Goal: Transaction & Acquisition: Download file/media

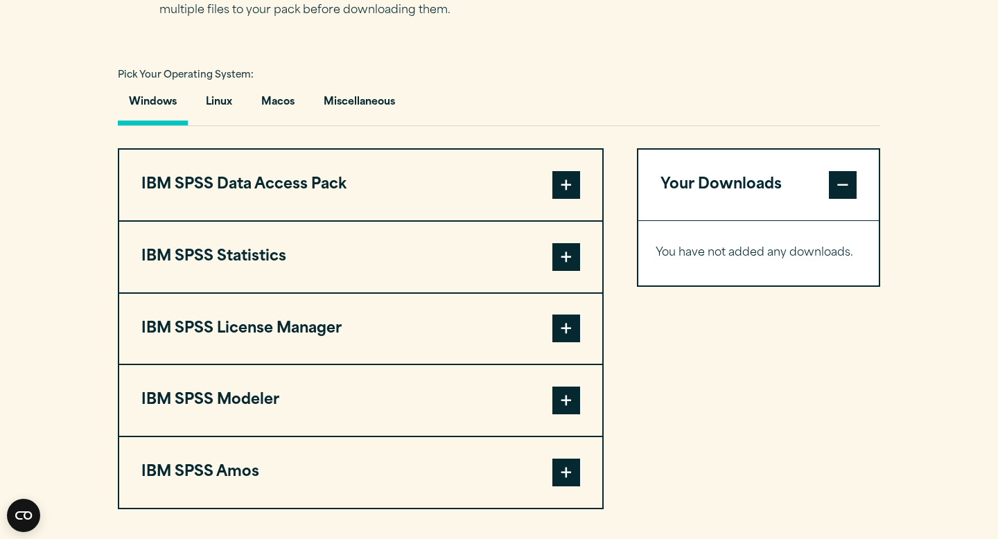
scroll to position [974, 0]
click at [577, 263] on span at bounding box center [567, 258] width 28 height 28
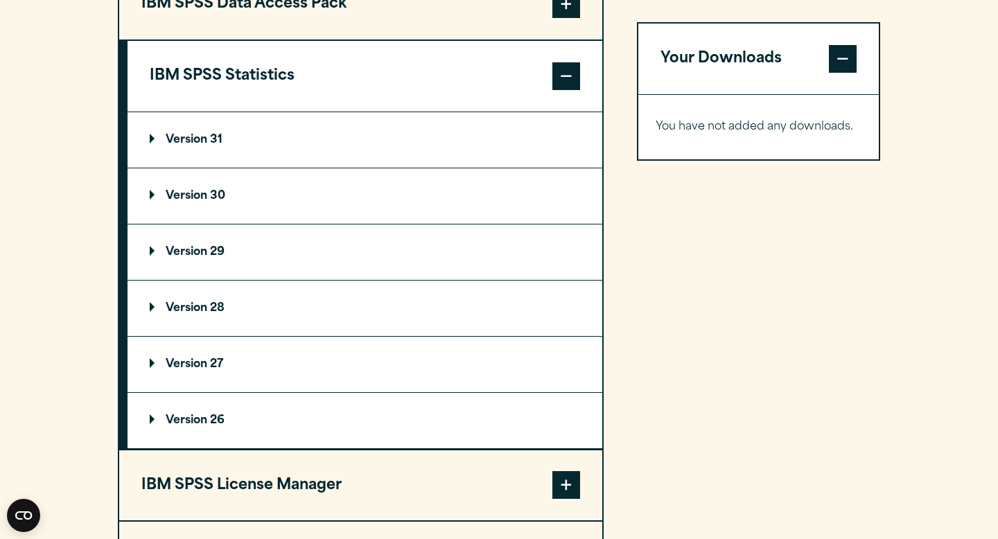
scroll to position [1160, 0]
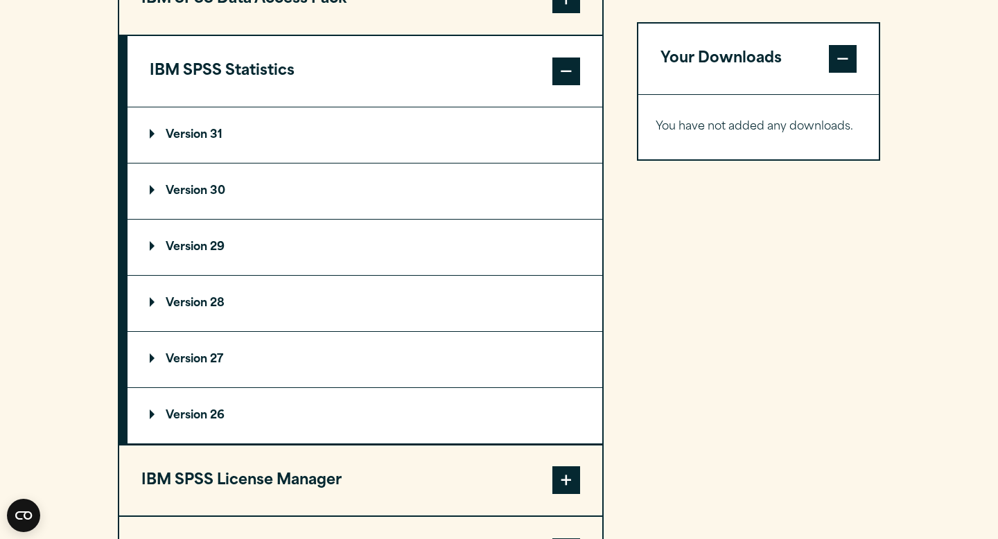
click at [261, 261] on summary "Version 29" at bounding box center [365, 247] width 475 height 55
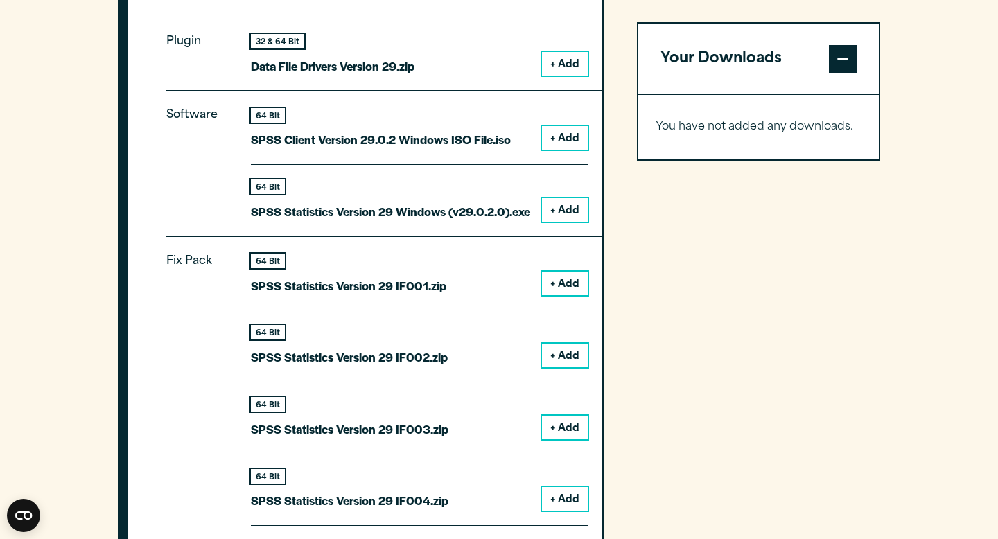
scroll to position [1418, 0]
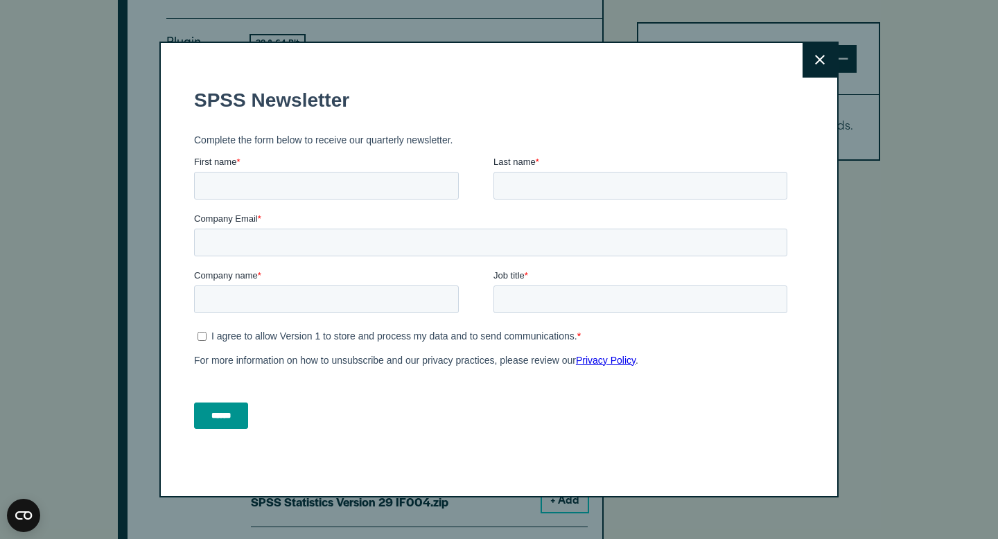
click at [812, 70] on button "Close" at bounding box center [820, 60] width 35 height 35
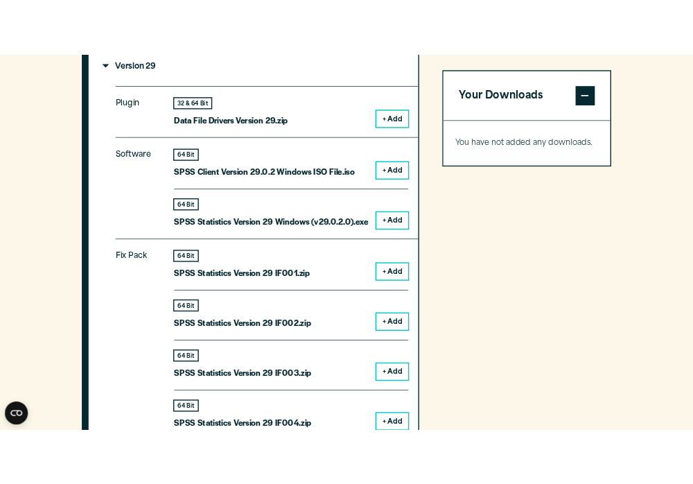
scroll to position [1386, 0]
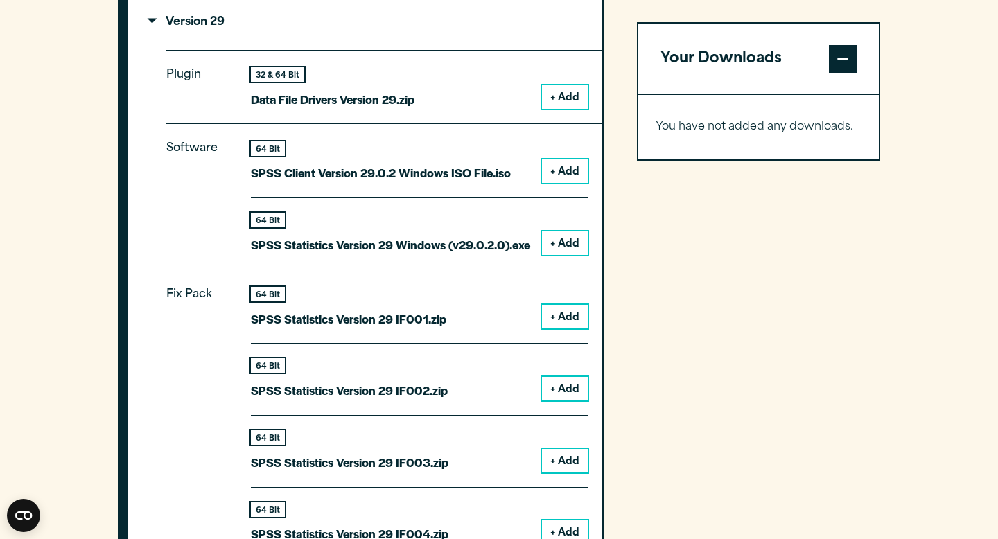
click at [544, 241] on button "+ Add" at bounding box center [565, 244] width 46 height 24
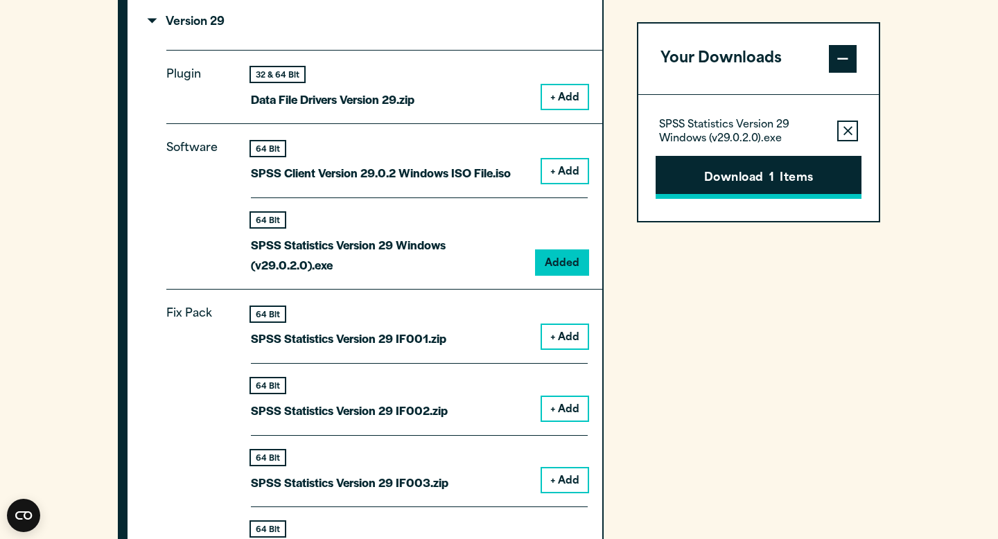
click at [732, 174] on button "Download 1 Items" at bounding box center [759, 177] width 206 height 43
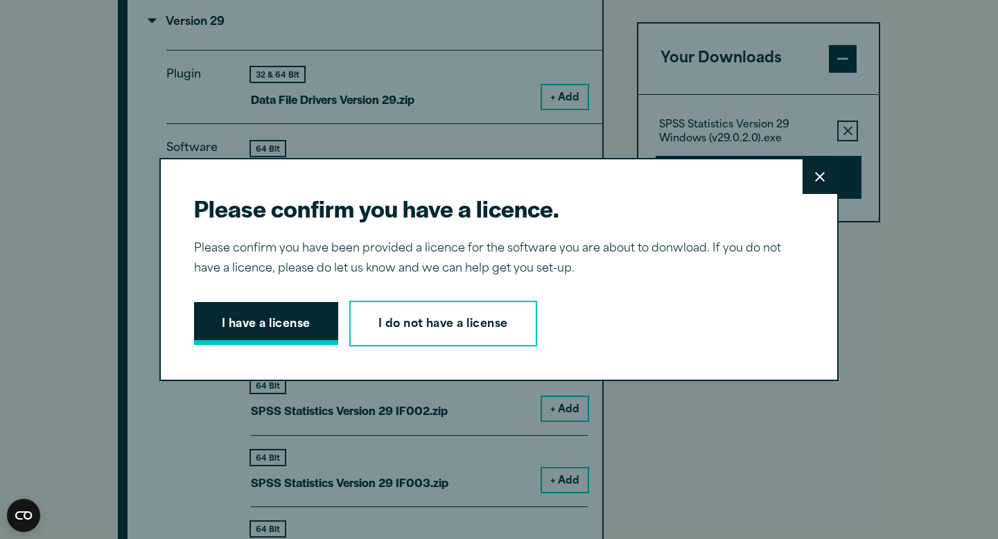
click at [270, 316] on button "I have a license" at bounding box center [266, 323] width 144 height 43
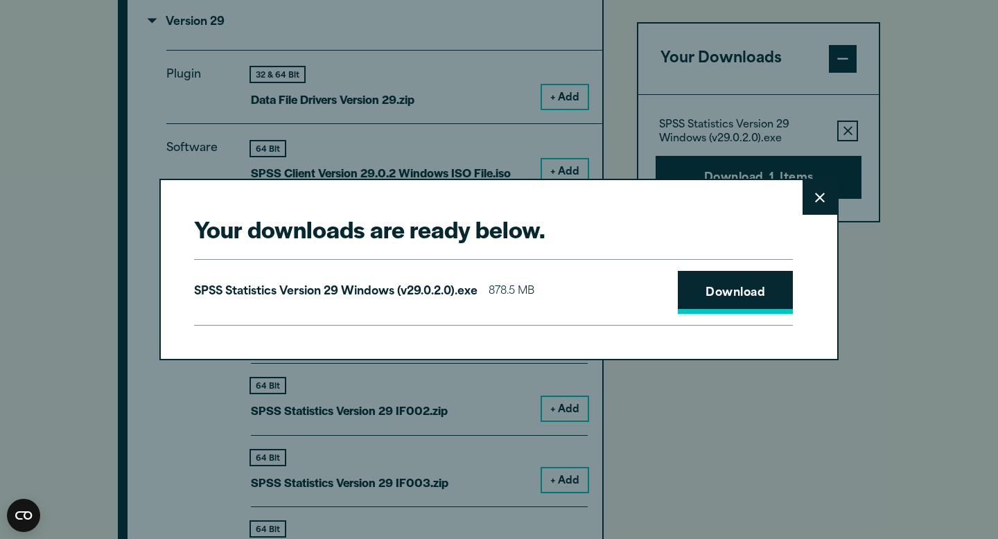
click at [755, 288] on link "Download" at bounding box center [735, 292] width 115 height 43
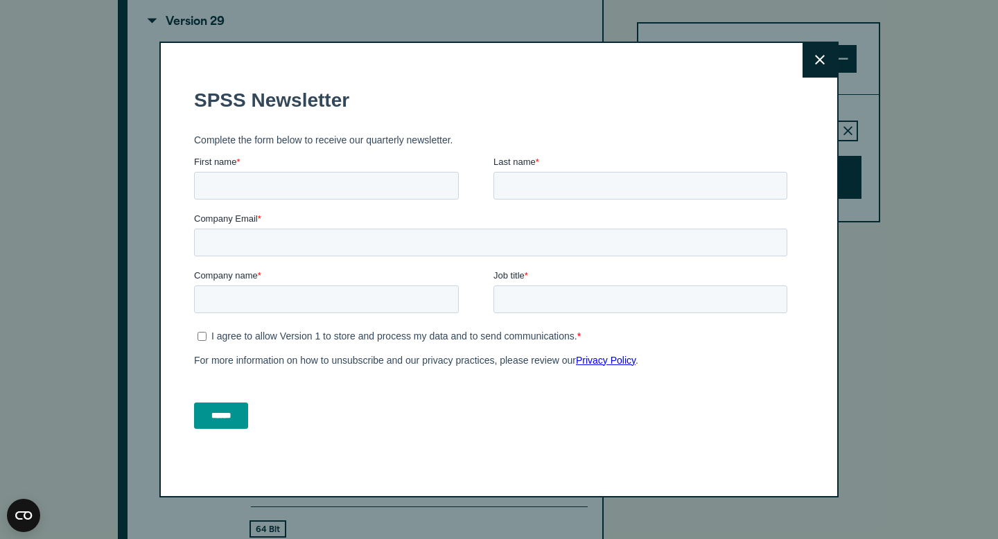
click at [807, 197] on div "Close" at bounding box center [498, 270] width 679 height 456
click at [817, 60] on icon at bounding box center [820, 60] width 10 height 10
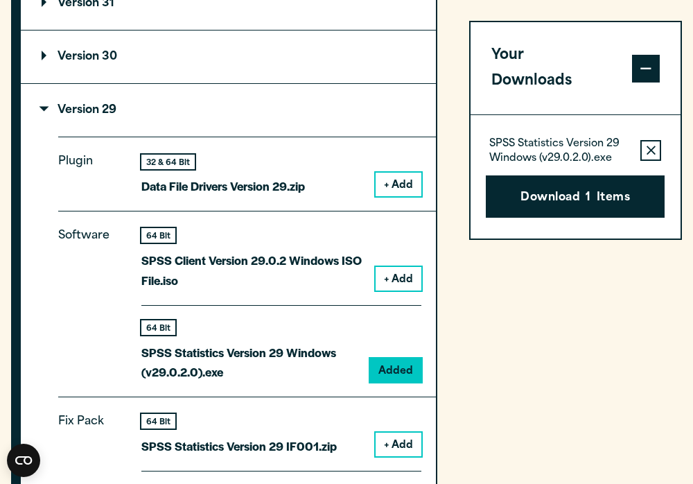
scroll to position [1246, 0]
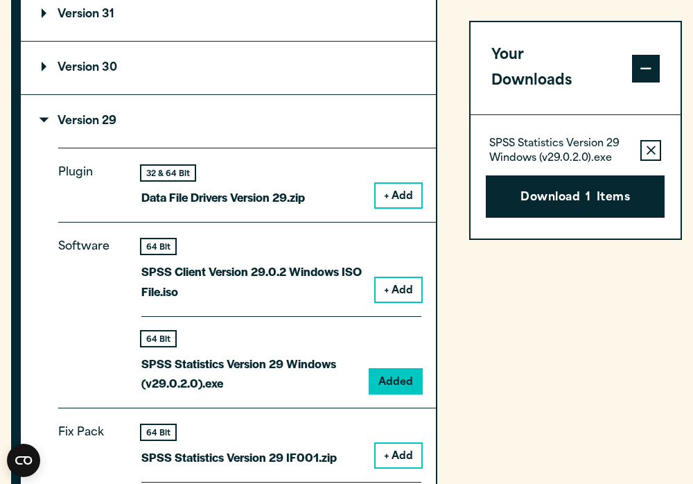
click at [48, 120] on summary "Version 29" at bounding box center [228, 121] width 415 height 53
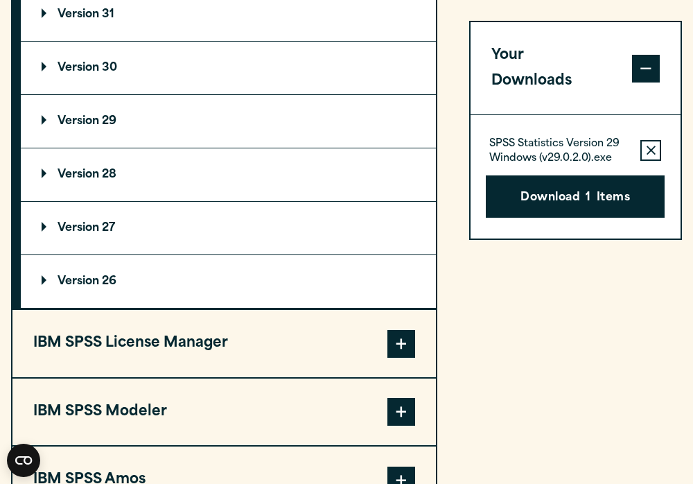
click at [652, 55] on span at bounding box center [646, 68] width 28 height 28
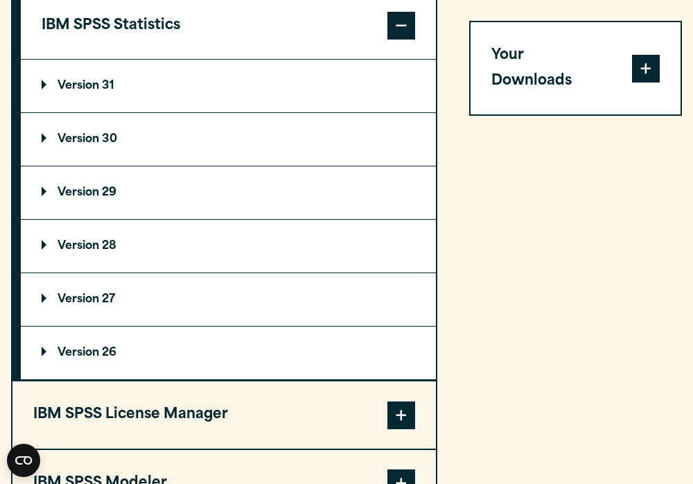
scroll to position [1205, 0]
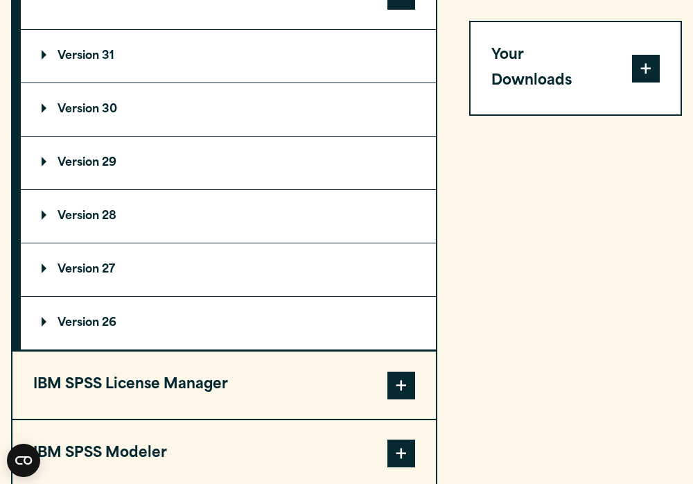
click at [44, 159] on summary "Version 29" at bounding box center [228, 163] width 415 height 53
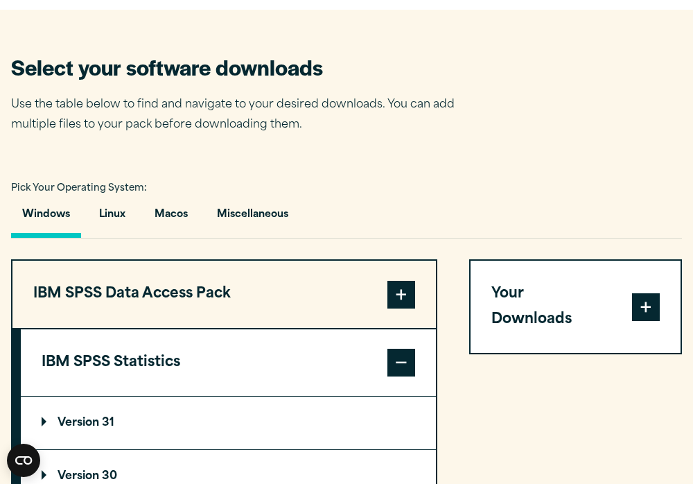
scroll to position [829, 0]
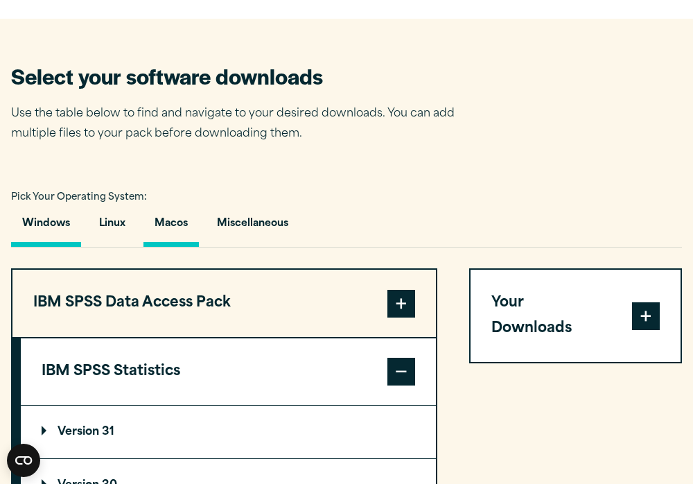
click at [157, 236] on button "Macos" at bounding box center [171, 227] width 55 height 40
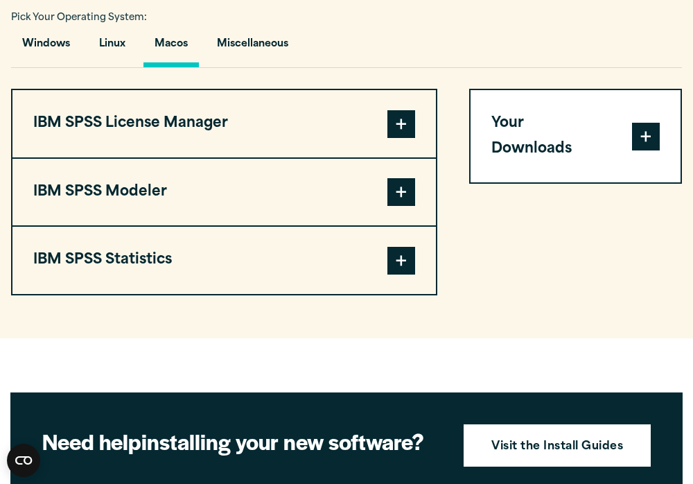
scroll to position [1016, 0]
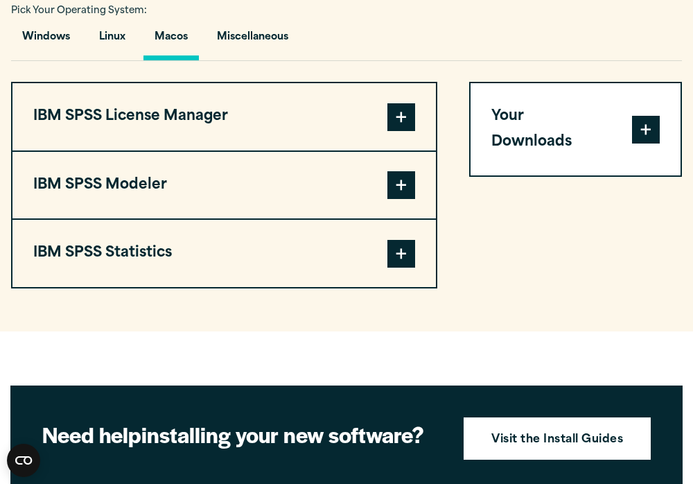
click at [168, 263] on button "IBM SPSS Statistics" at bounding box center [224, 253] width 424 height 67
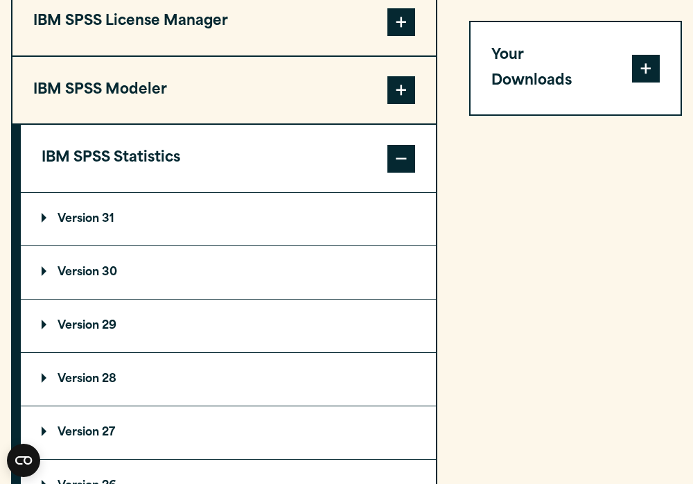
scroll to position [1186, 0]
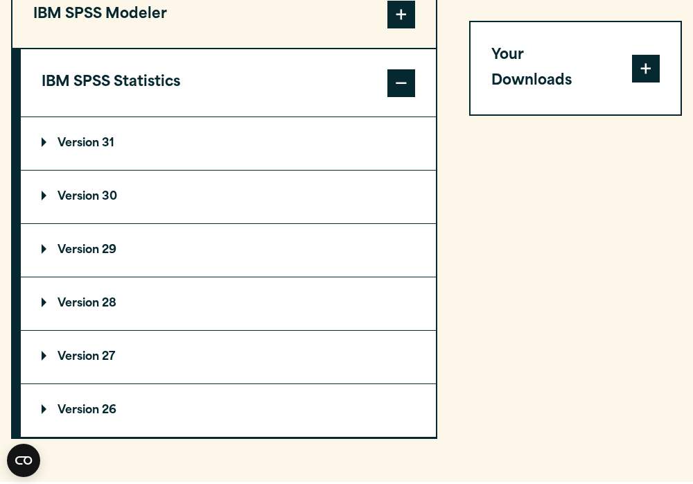
click at [98, 256] on p "Version 29" at bounding box center [79, 250] width 75 height 11
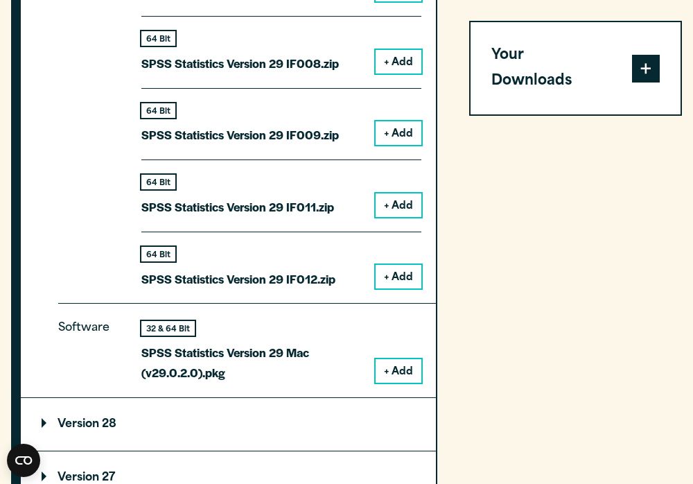
scroll to position [1811, 0]
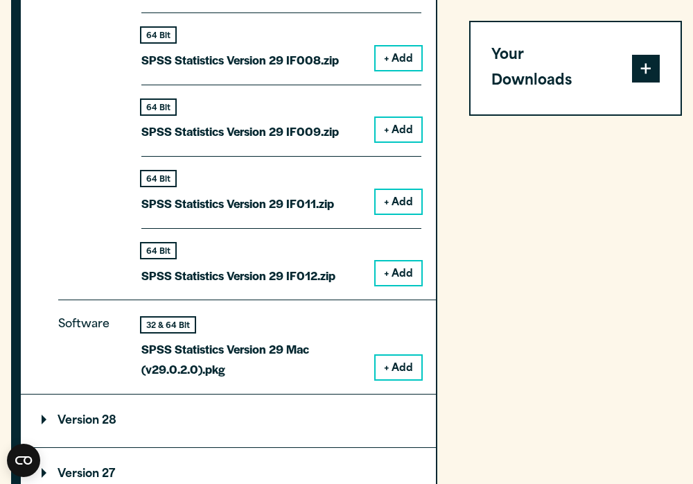
click at [384, 366] on button "+ Add" at bounding box center [399, 368] width 46 height 24
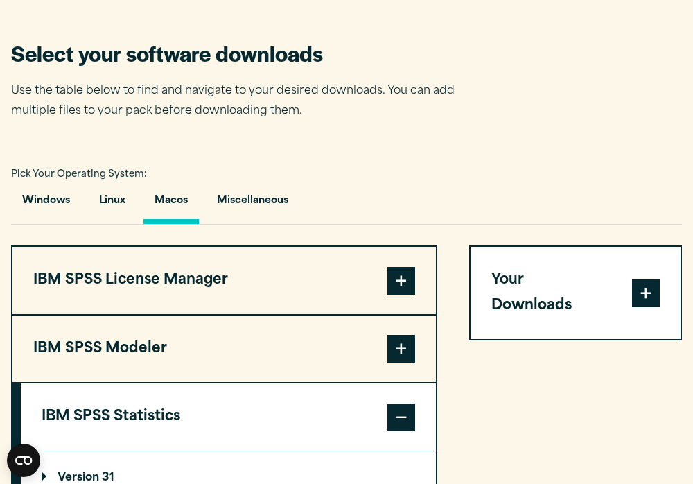
click at [581, 266] on button "Your Downloads" at bounding box center [576, 293] width 210 height 92
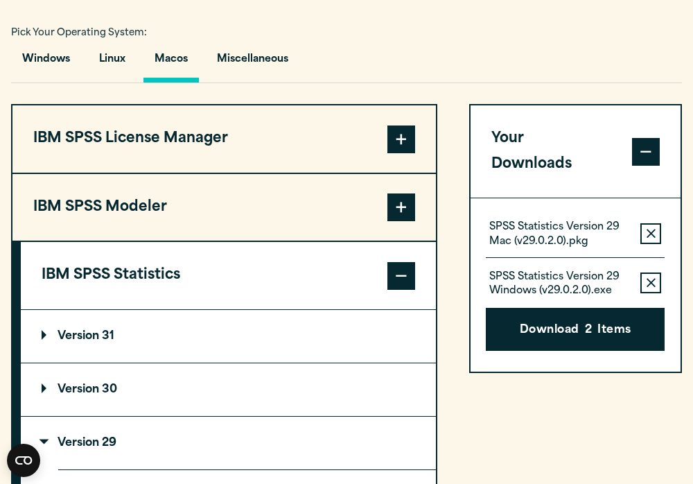
scroll to position [997, 0]
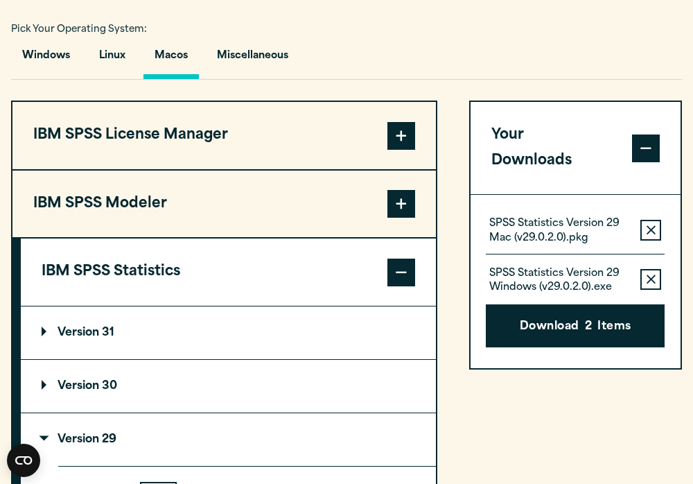
click at [655, 275] on icon "button" at bounding box center [651, 280] width 9 height 10
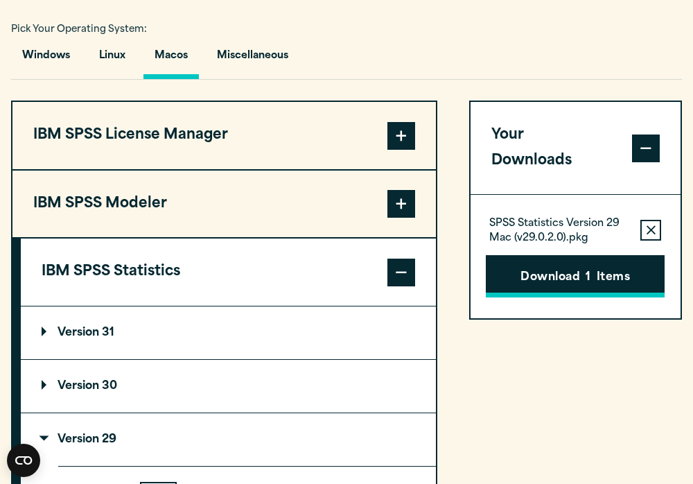
click at [603, 260] on button "Download 1 Items" at bounding box center [575, 276] width 179 height 43
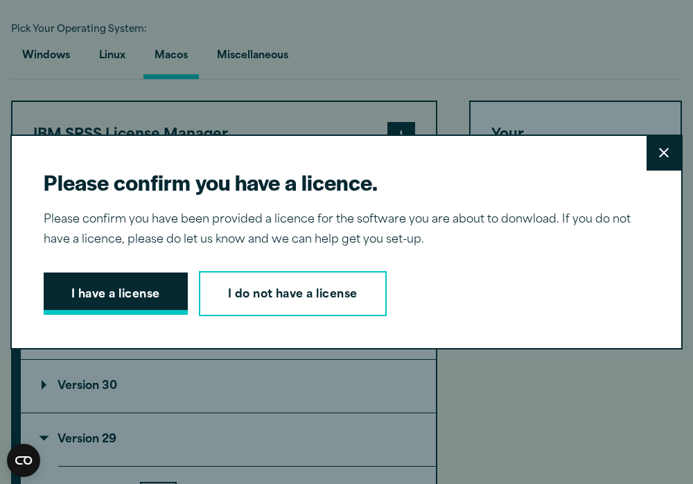
click at [116, 277] on button "I have a license" at bounding box center [116, 293] width 144 height 43
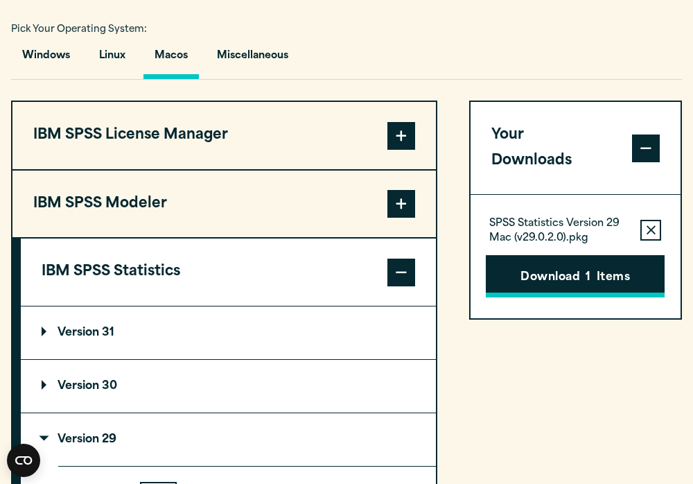
click at [585, 263] on button "Download 1 Items" at bounding box center [575, 276] width 179 height 43
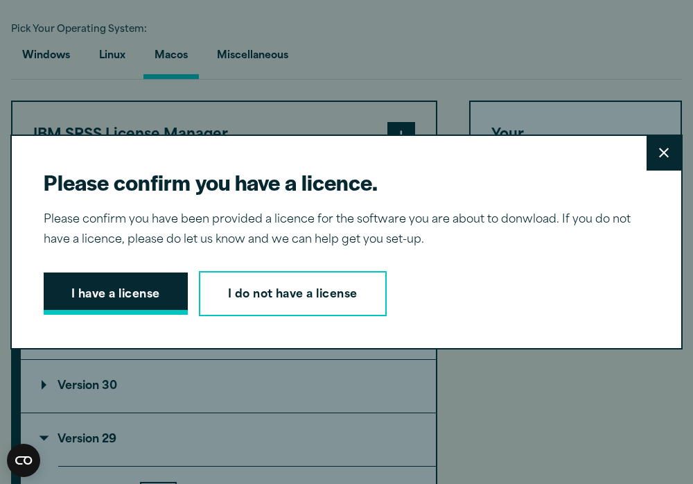
click at [112, 293] on button "I have a license" at bounding box center [116, 293] width 144 height 43
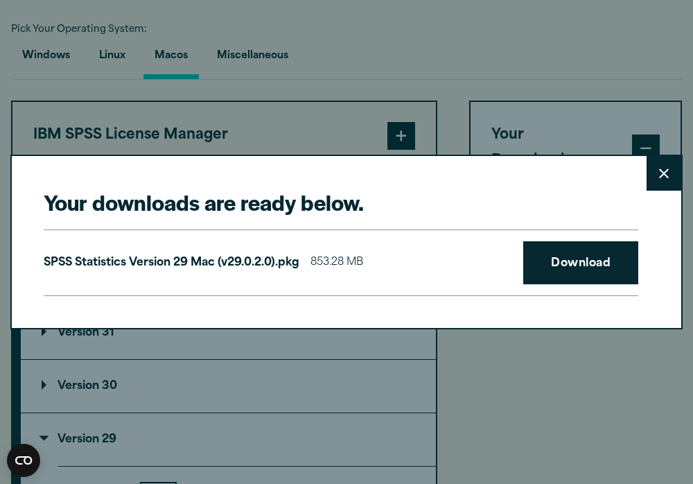
click at [562, 286] on div "SPSS Statistics Version 29 Mac (v29.0.2.0).pkg 853.28 MB Download" at bounding box center [341, 262] width 595 height 67
click at [562, 273] on link "Download" at bounding box center [580, 262] width 115 height 43
